Goal: Find specific page/section: Find specific page/section

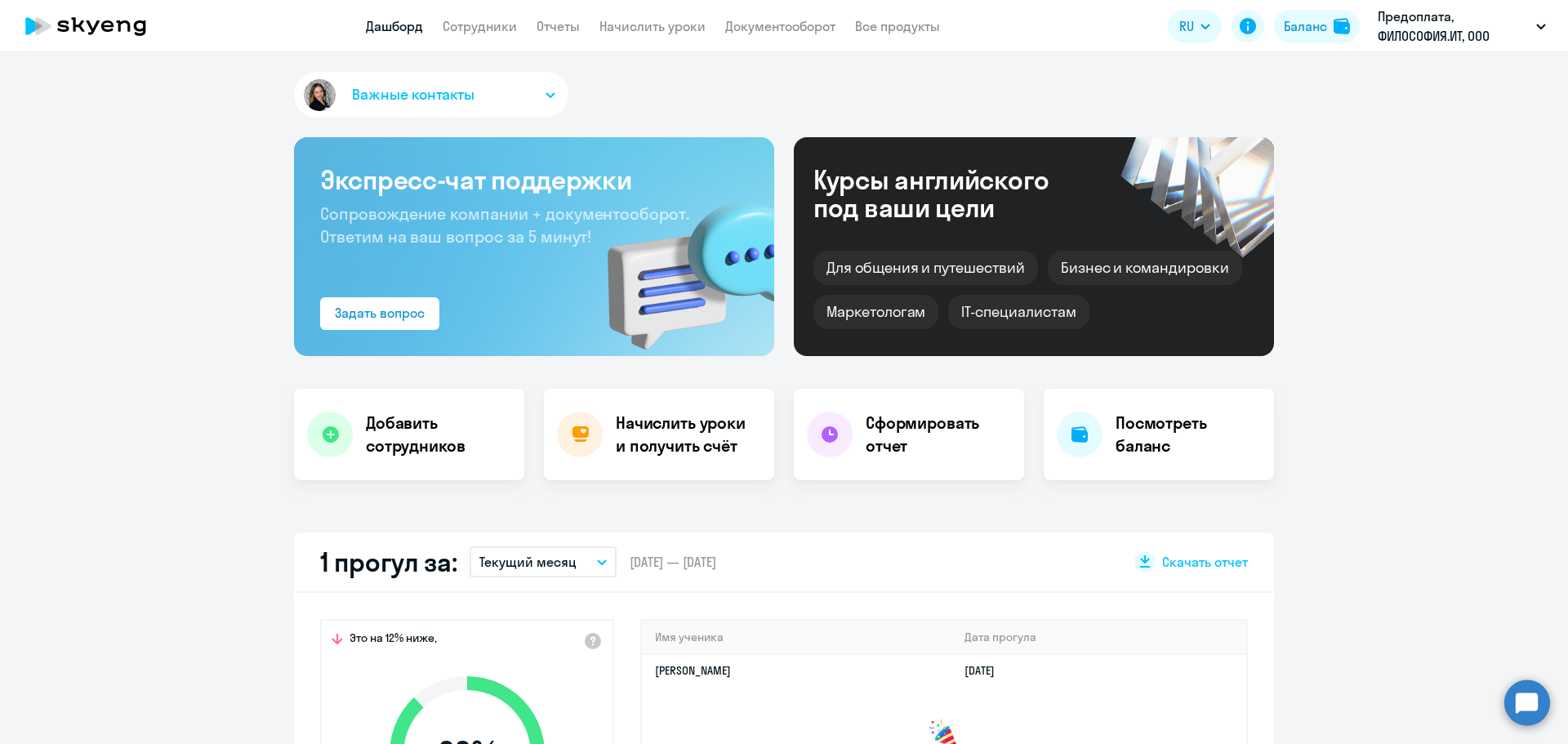
select select "30"
click at [483, 32] on link "Сотрудники" at bounding box center [479, 26] width 74 height 16
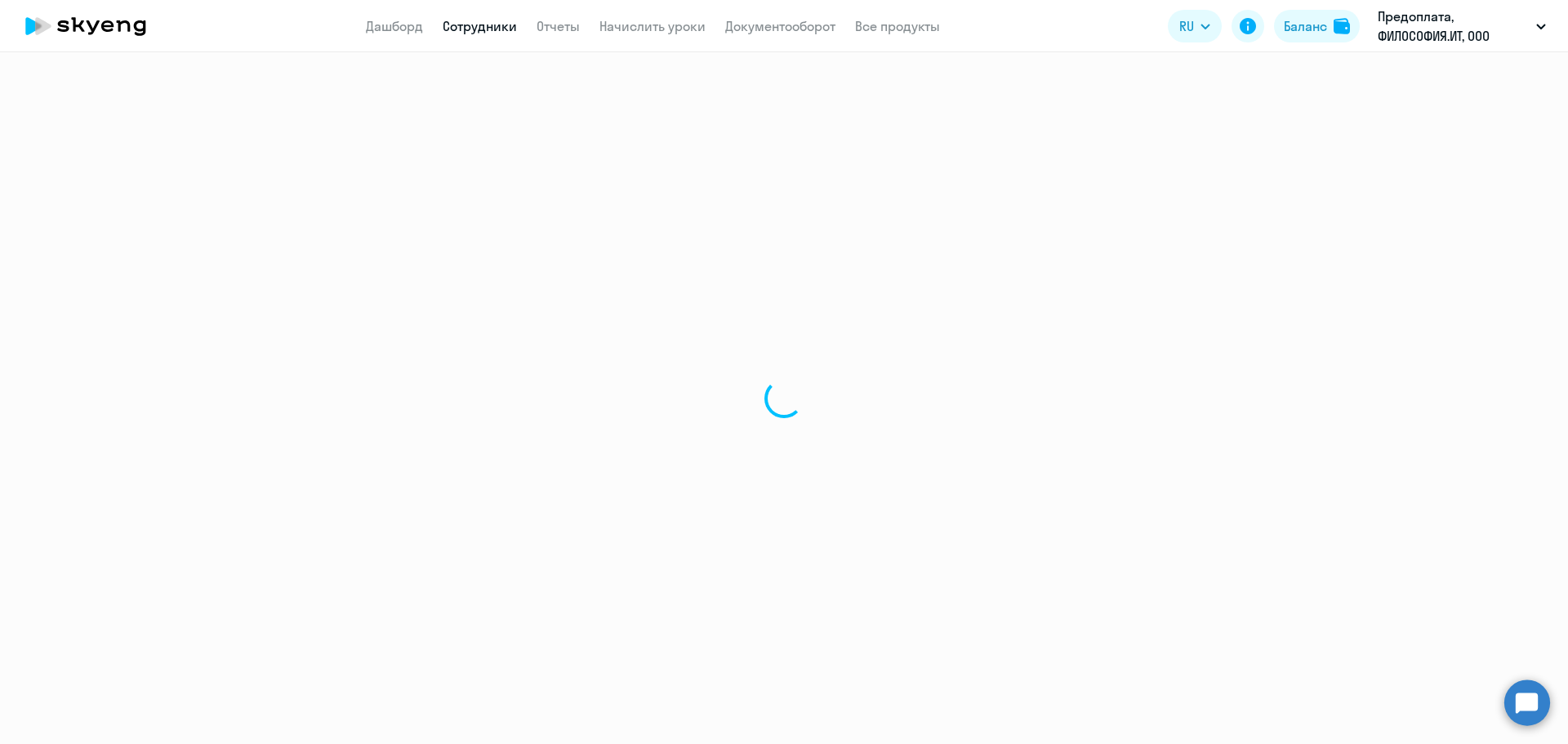
select select "30"
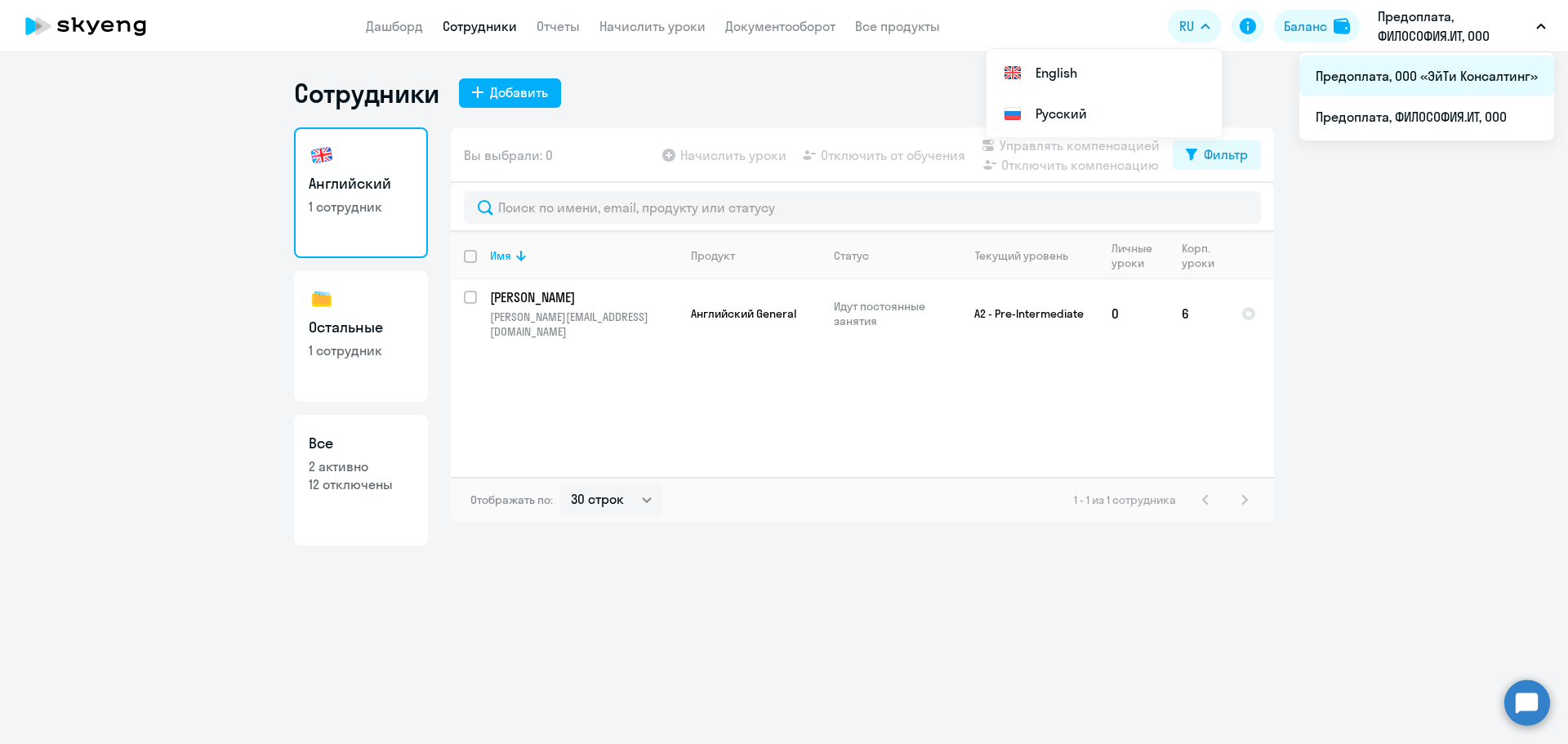
click at [1398, 72] on li "Предоплата, ООО «ЭйТи Консалтинг»" at bounding box center [1426, 76] width 255 height 41
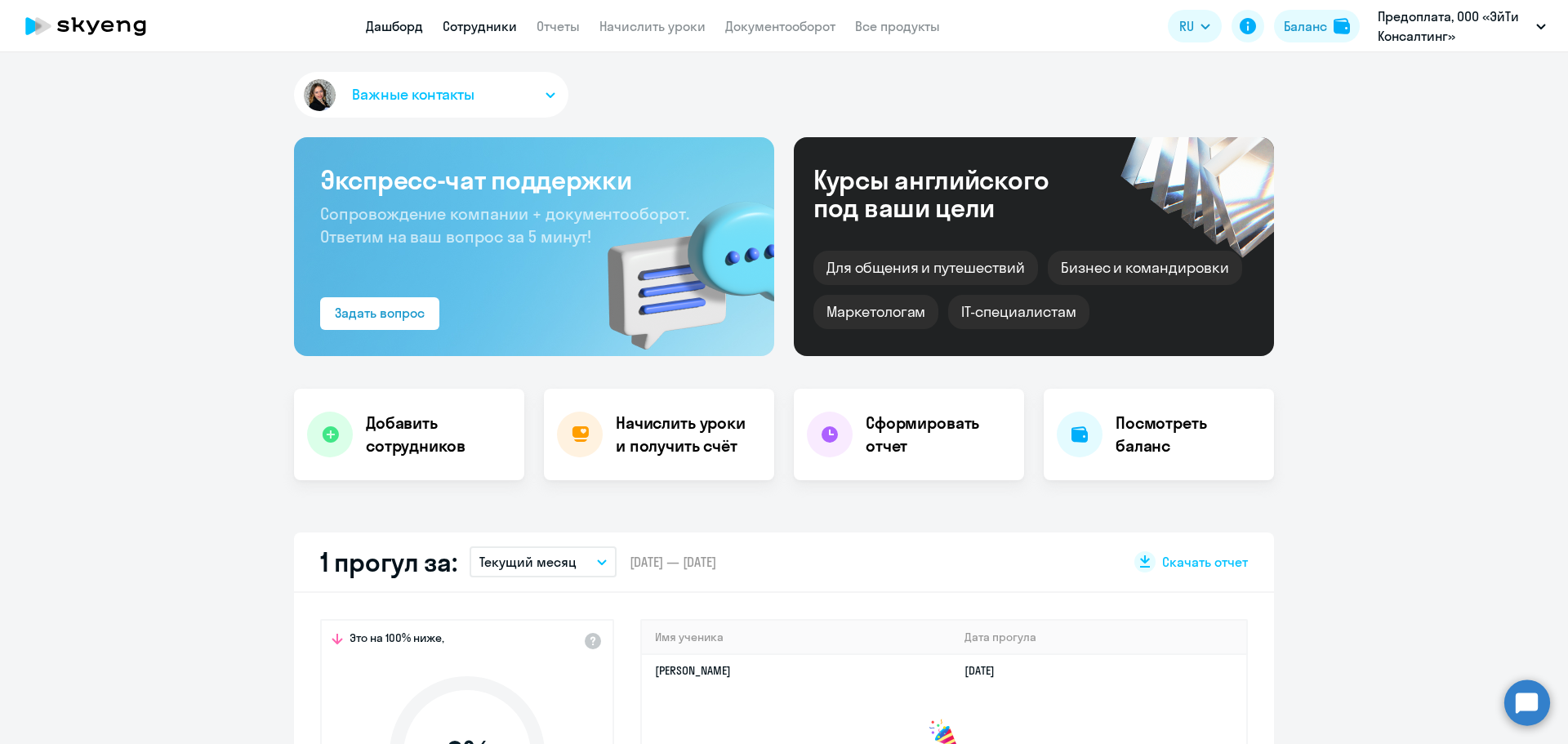
click at [465, 22] on link "Сотрудники" at bounding box center [479, 26] width 74 height 16
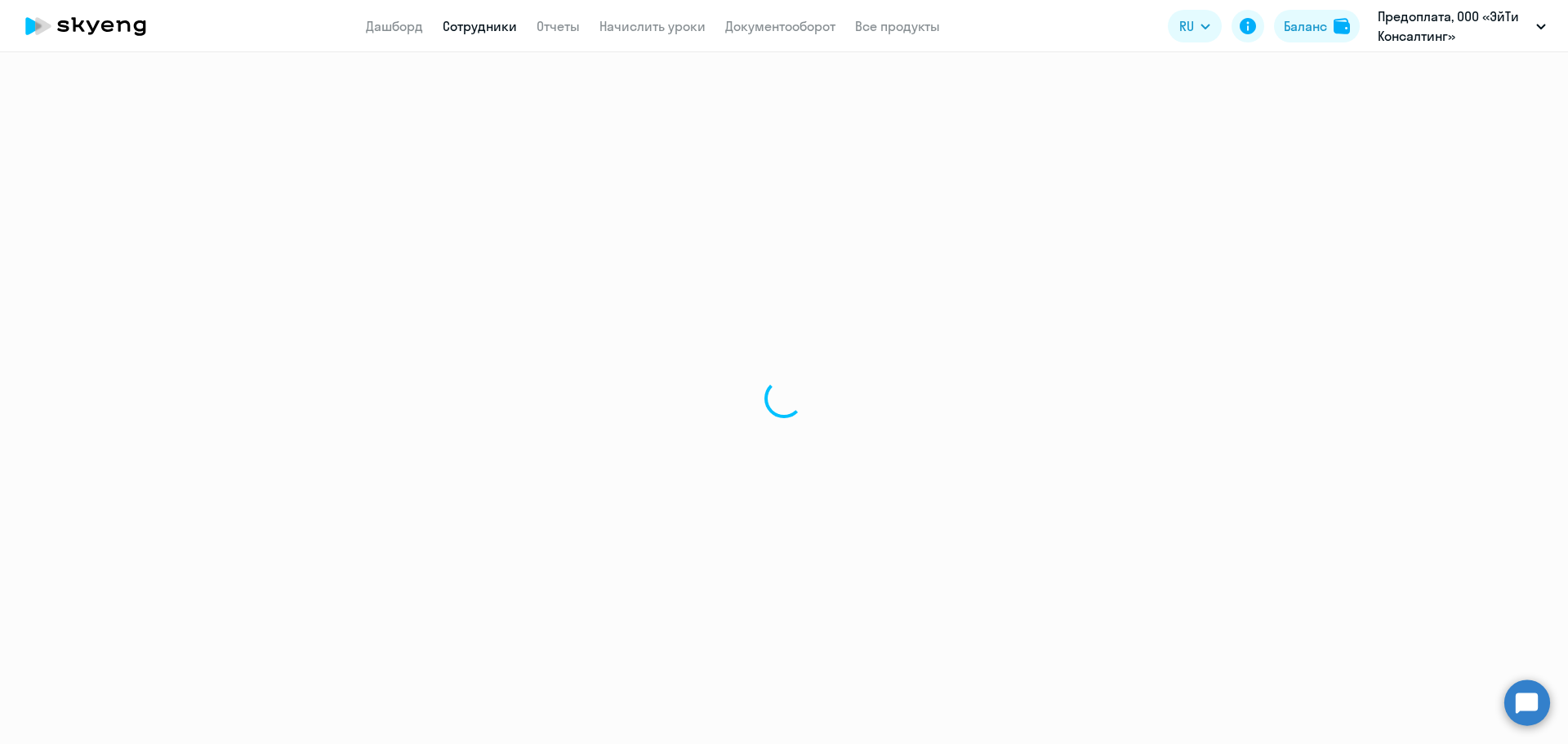
select select "30"
